Goal: Check status: Check status

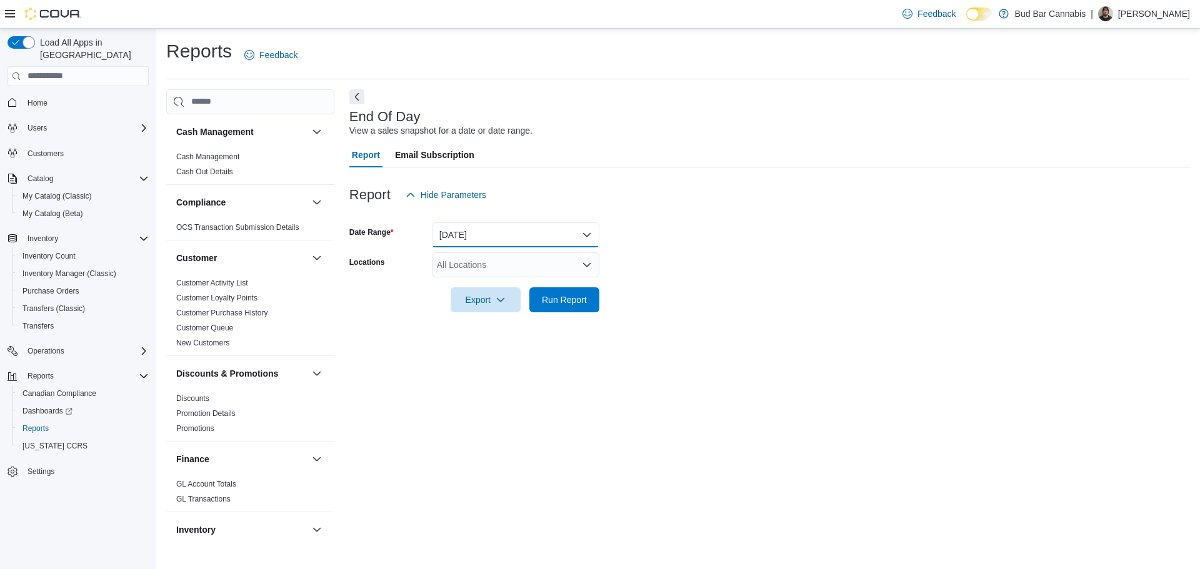
click at [569, 232] on button "Today" at bounding box center [515, 234] width 167 height 25
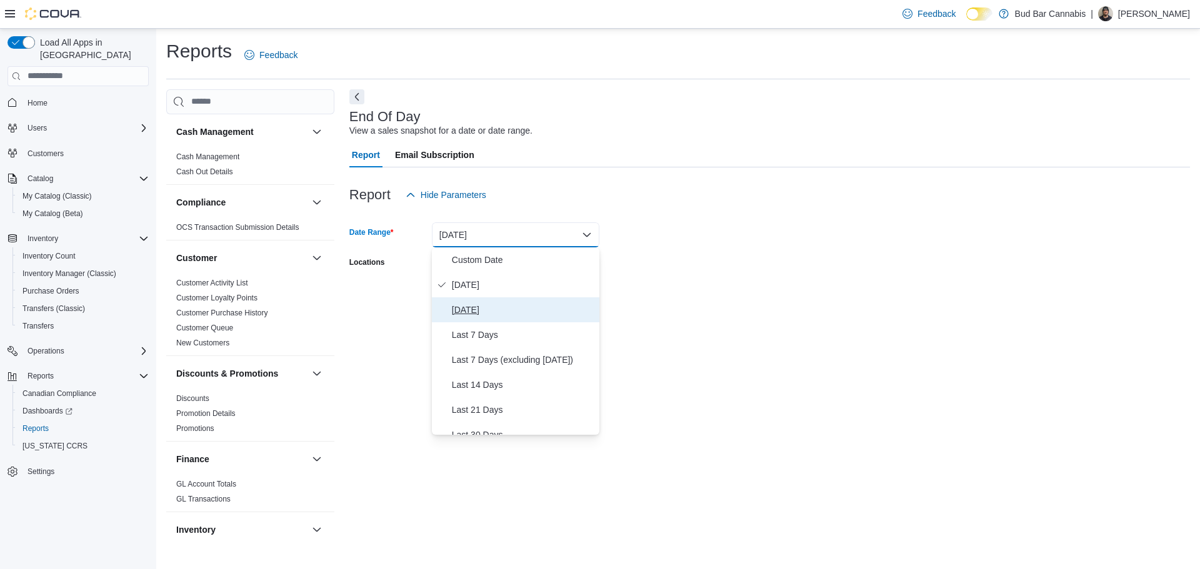
click at [464, 309] on span "Yesterday" at bounding box center [523, 309] width 142 height 15
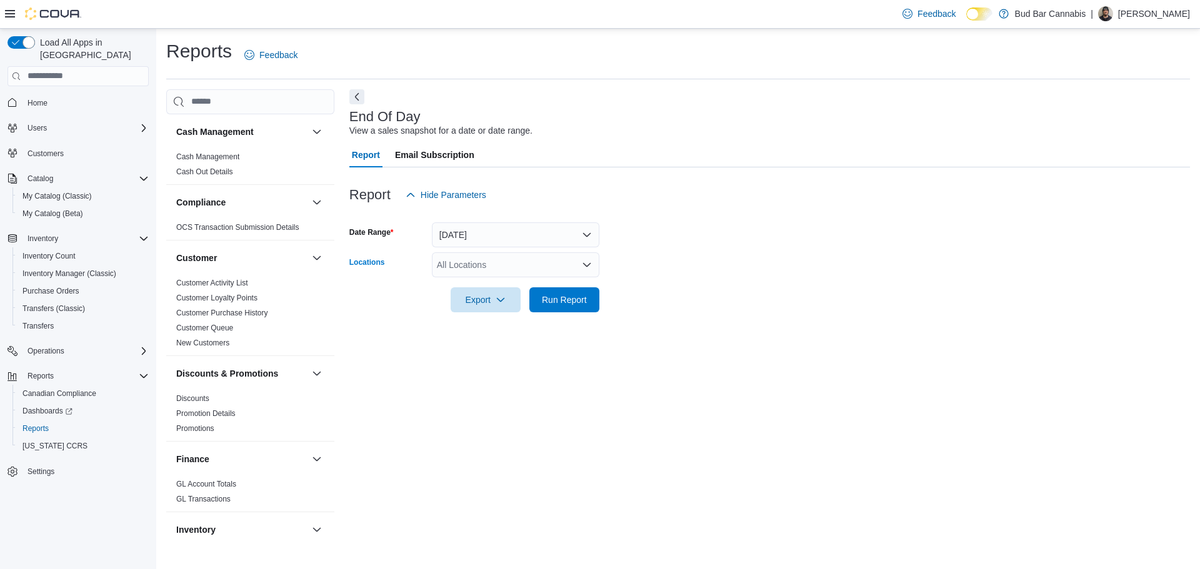
click at [557, 265] on div "All Locations" at bounding box center [515, 264] width 167 height 25
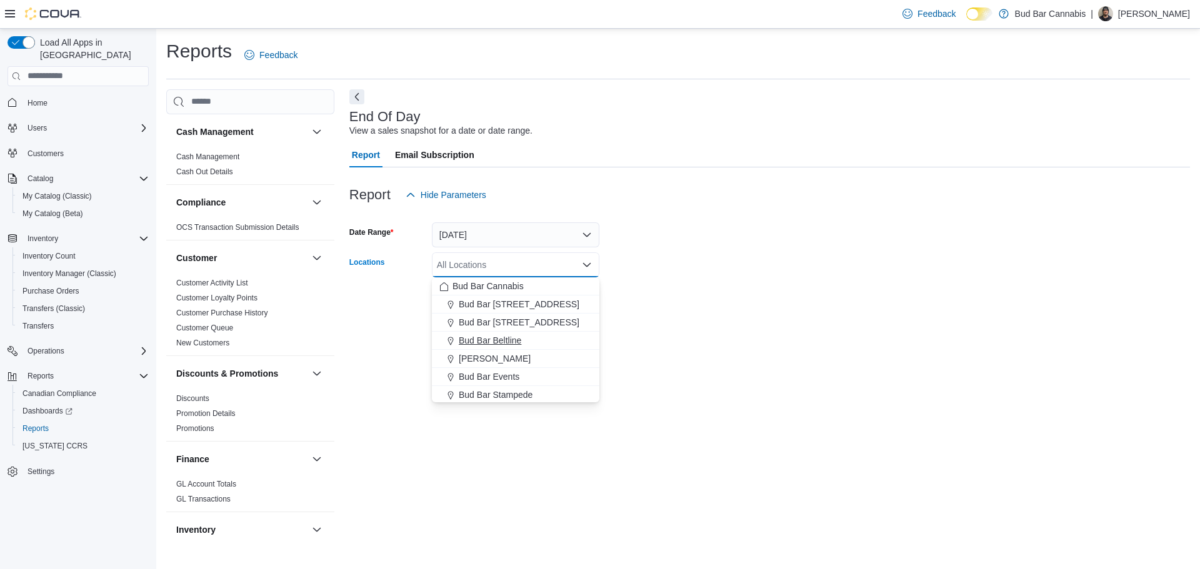
click at [504, 339] on span "Bud Bar Beltline" at bounding box center [490, 340] width 62 height 12
click at [722, 329] on div "End Of Day View a sales snapshot for a date or date range. Report Email Subscri…" at bounding box center [769, 315] width 841 height 452
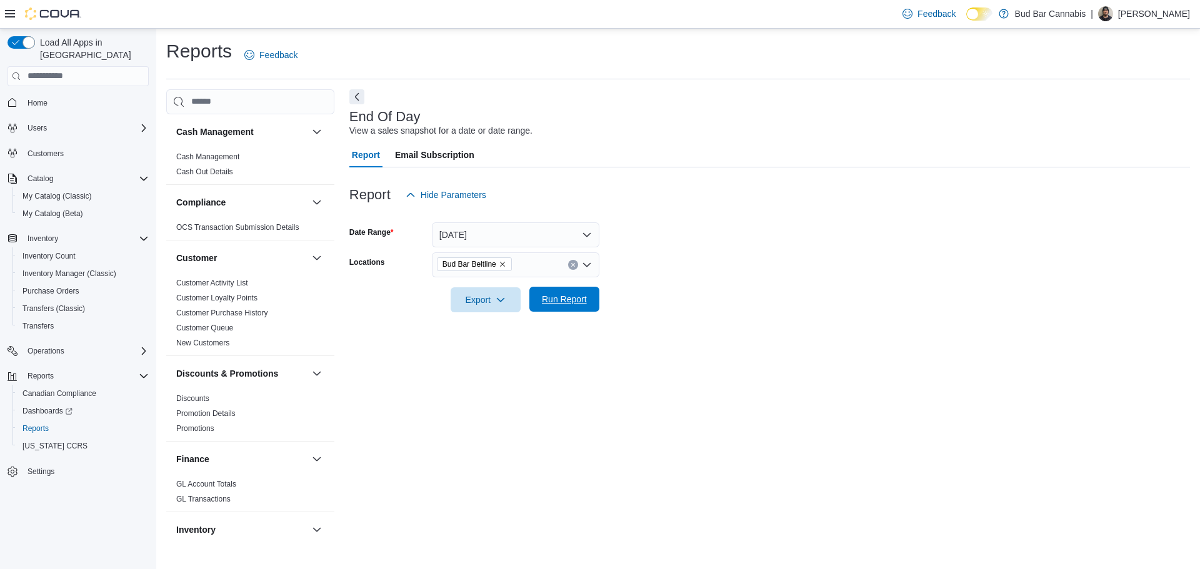
click at [558, 301] on span "Run Report" at bounding box center [564, 299] width 45 height 12
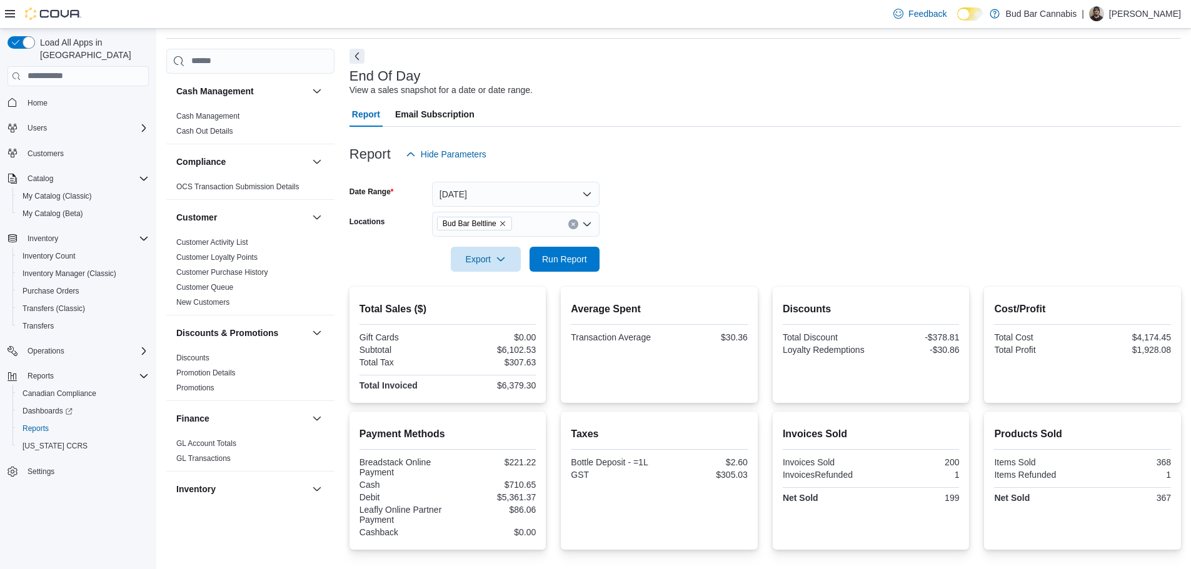
scroll to position [62, 0]
